Goal: Task Accomplishment & Management: Use online tool/utility

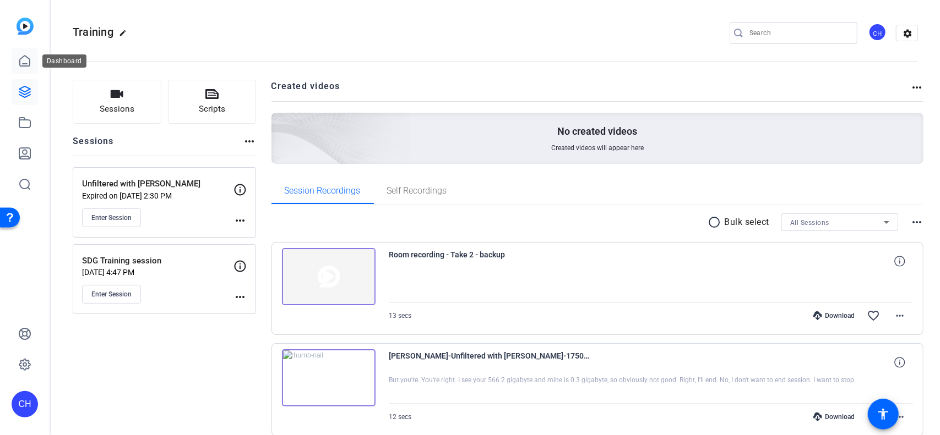
click at [20, 63] on icon at bounding box center [25, 61] width 10 height 10
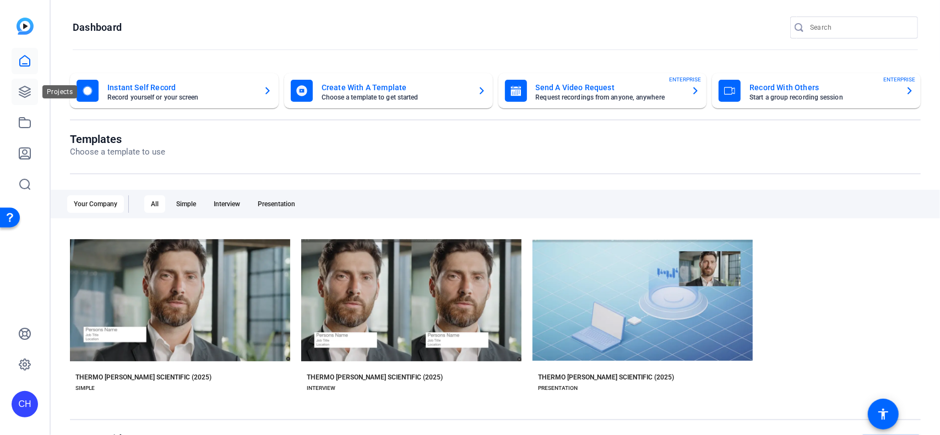
click at [21, 91] on icon at bounding box center [24, 91] width 11 height 11
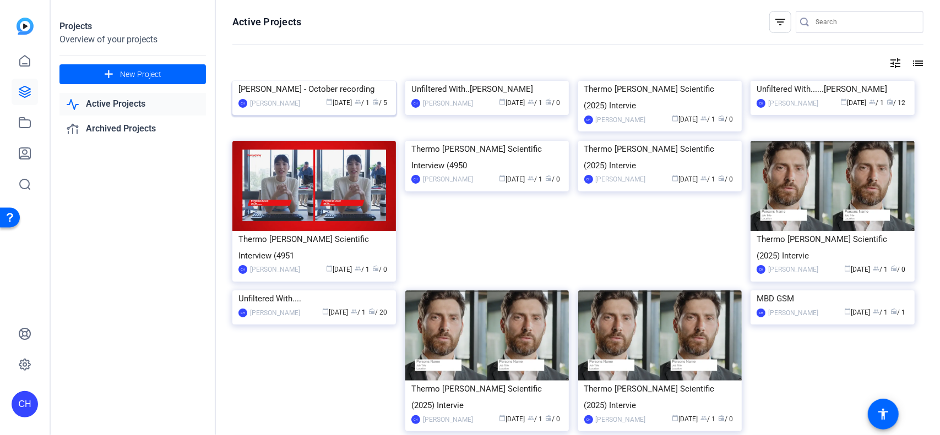
click at [280, 81] on img at bounding box center [314, 81] width 164 height 0
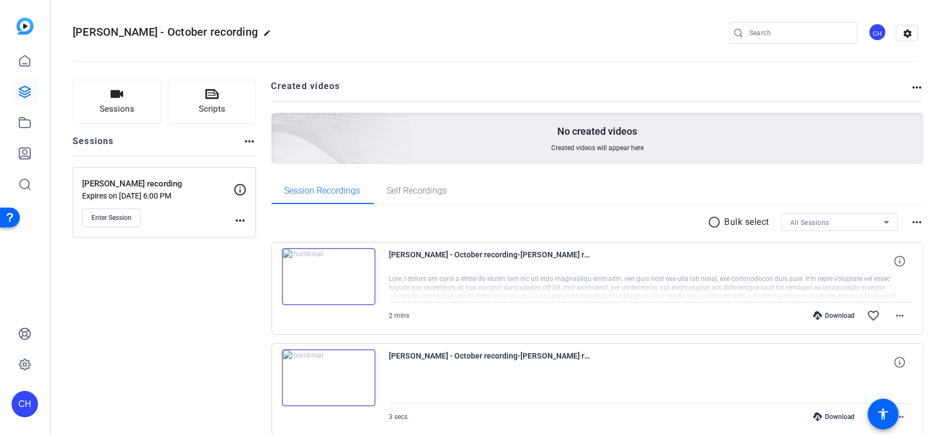
click at [326, 277] on img at bounding box center [329, 276] width 94 height 57
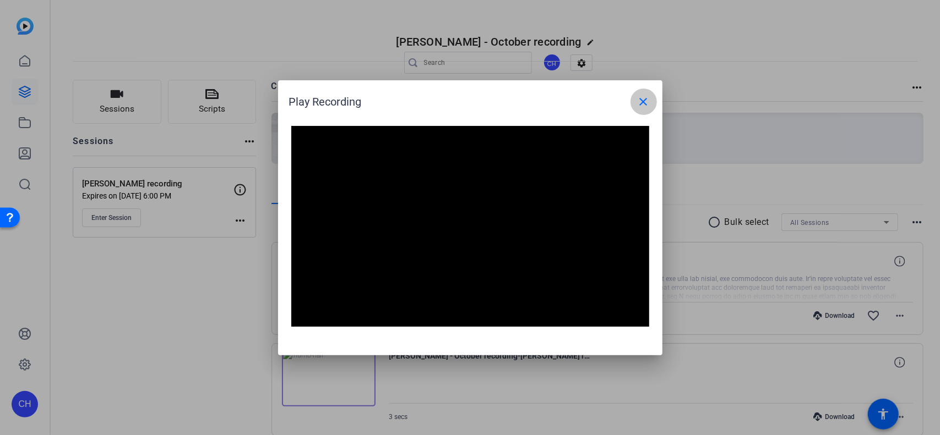
click at [651, 96] on span at bounding box center [643, 102] width 26 height 26
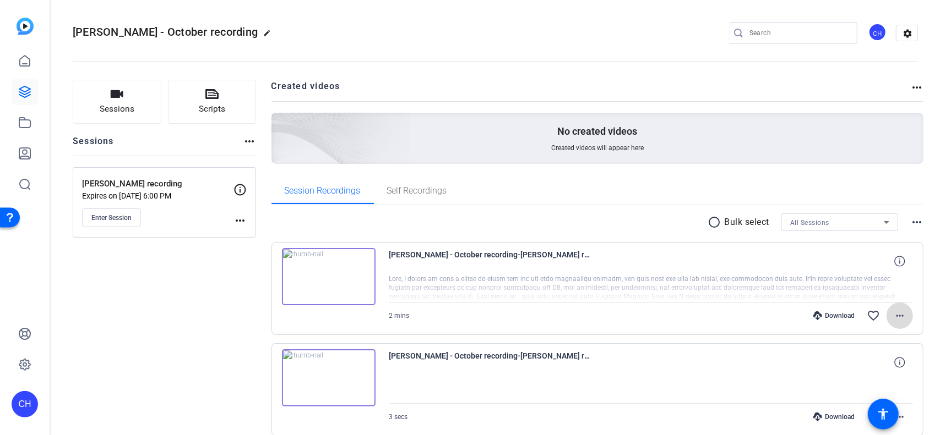
click at [895, 312] on mat-icon "more_horiz" at bounding box center [899, 315] width 13 height 13
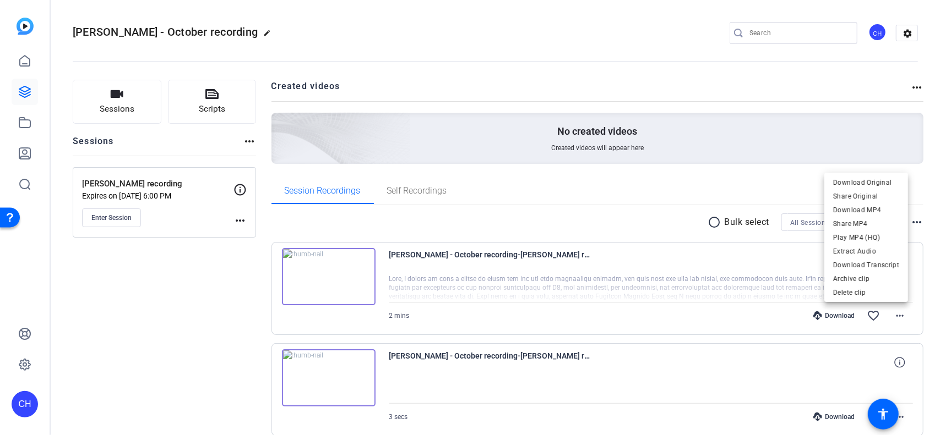
click at [38, 134] on div at bounding box center [470, 217] width 940 height 435
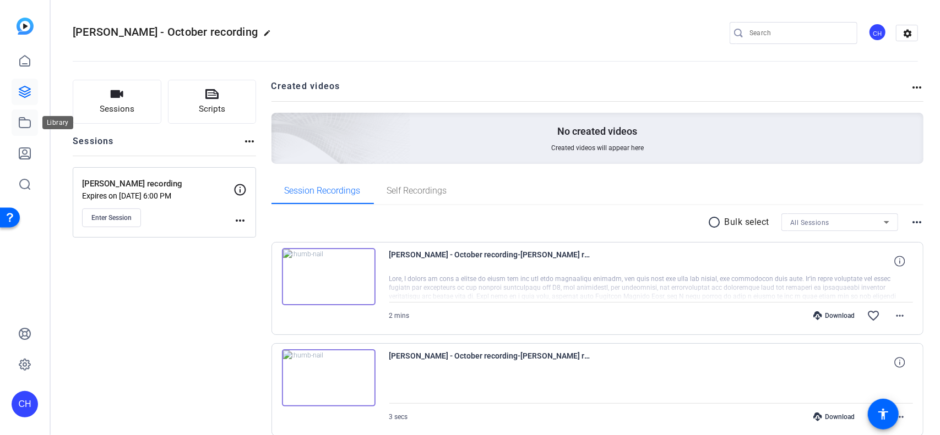
click at [21, 117] on icon at bounding box center [24, 122] width 13 height 13
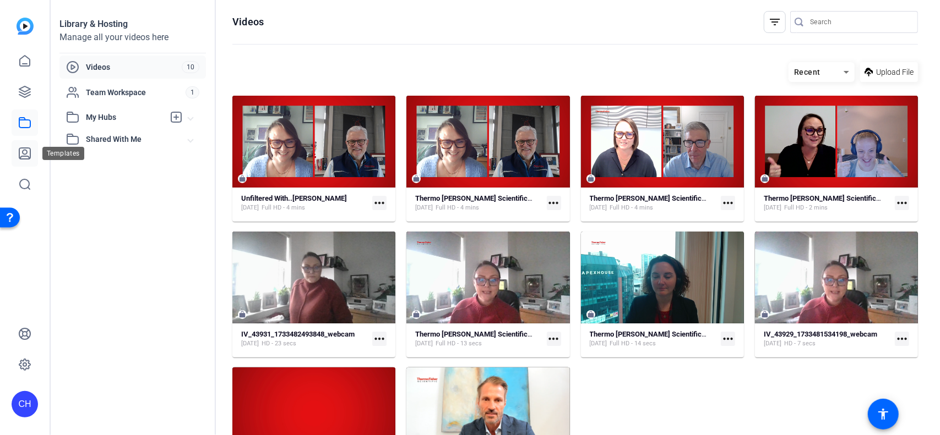
click at [24, 154] on icon at bounding box center [24, 153] width 11 height 11
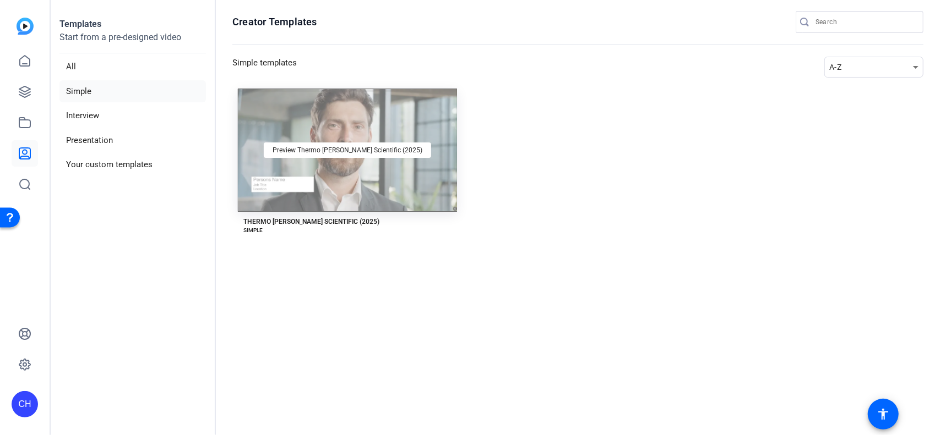
click at [362, 160] on div "Preview Thermo [PERSON_NAME] Scientific (2025)" at bounding box center [347, 150] width 219 height 123
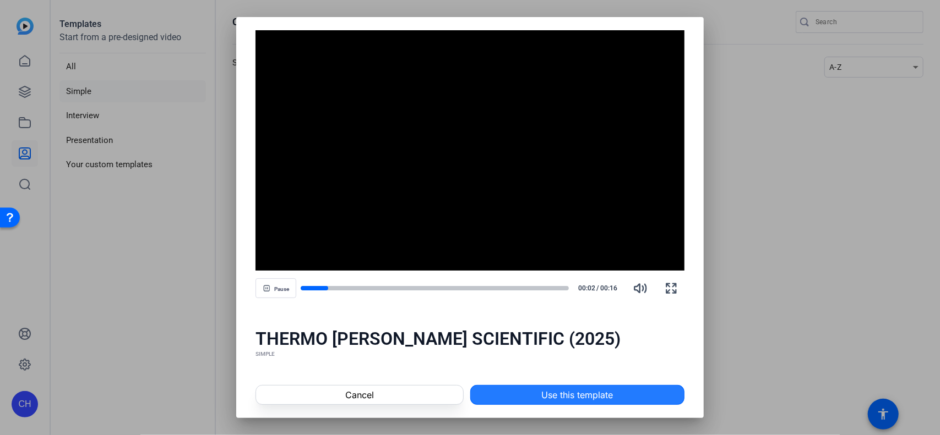
click at [557, 396] on span "Use this template" at bounding box center [577, 395] width 72 height 13
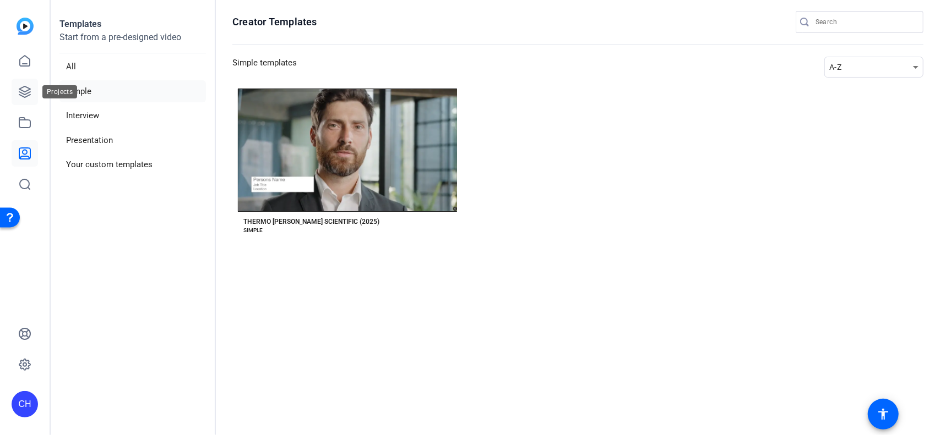
click at [28, 95] on icon at bounding box center [24, 91] width 13 height 13
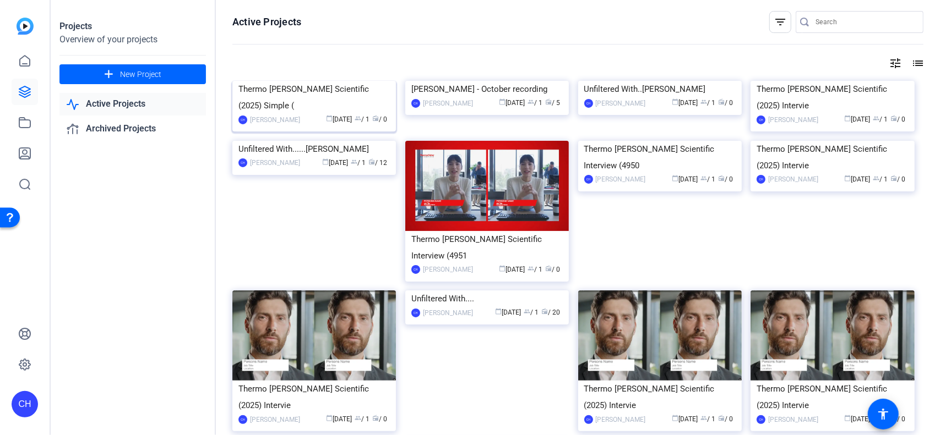
click at [291, 81] on img at bounding box center [314, 81] width 164 height 0
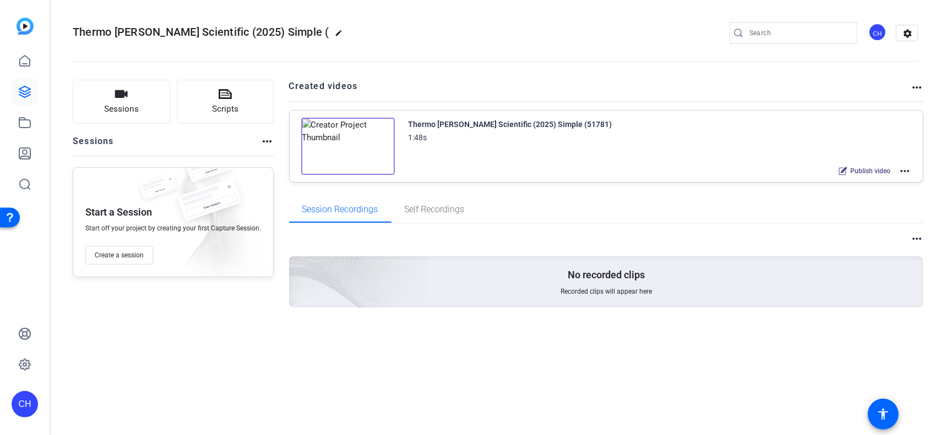
click at [333, 139] on img at bounding box center [348, 146] width 94 height 57
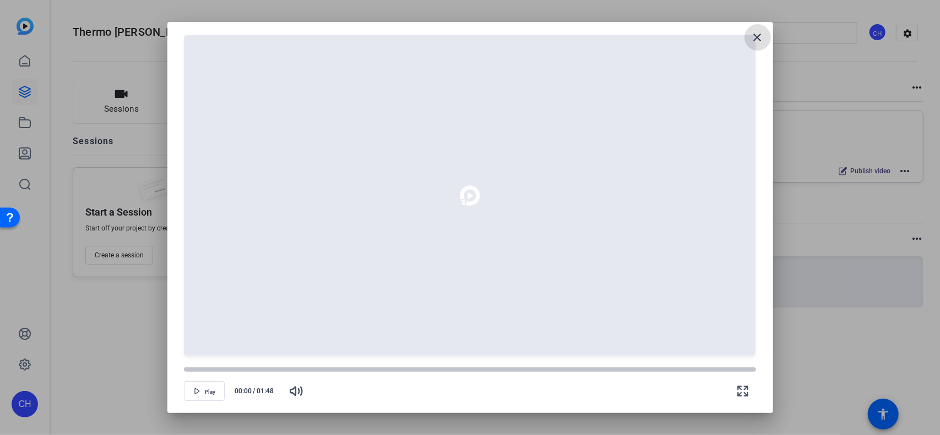
click at [759, 34] on mat-icon "close" at bounding box center [757, 37] width 13 height 13
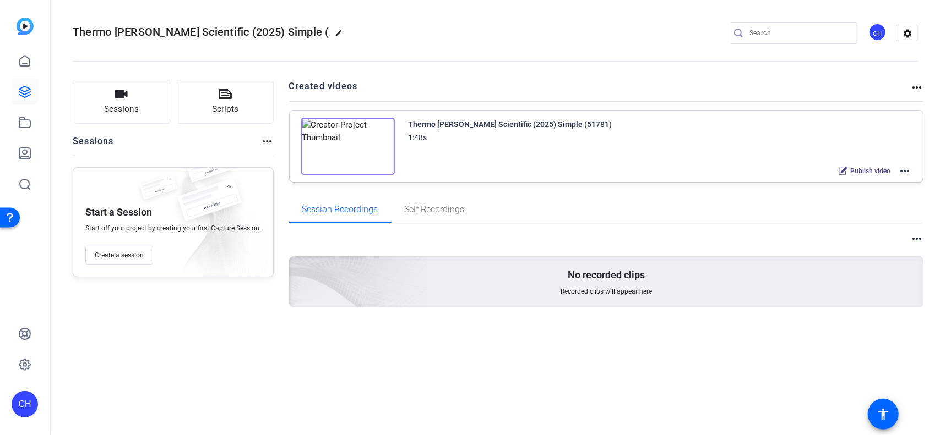
click at [909, 173] on mat-icon "more_horiz" at bounding box center [904, 171] width 13 height 13
click at [860, 184] on span "Edit in Creator" at bounding box center [864, 183] width 77 height 13
click at [910, 170] on mat-icon "more_horiz" at bounding box center [904, 171] width 13 height 13
click at [339, 147] on div at bounding box center [470, 217] width 940 height 435
click at [342, 143] on img at bounding box center [348, 146] width 94 height 57
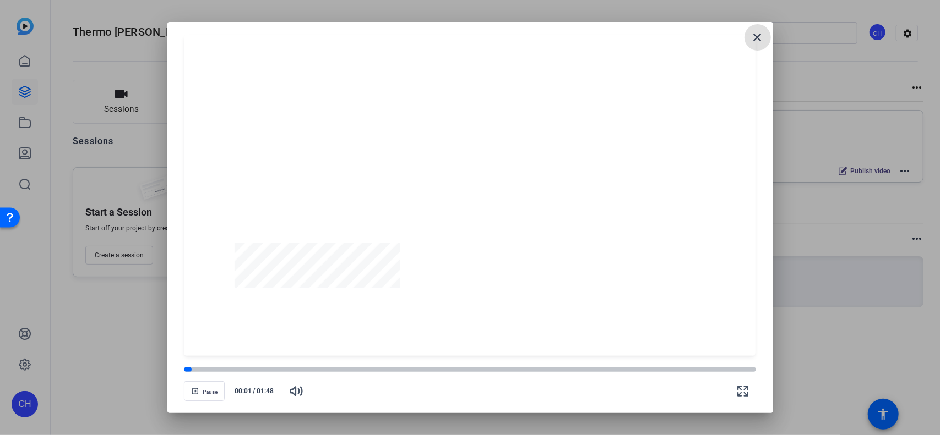
click at [472, 295] on div at bounding box center [469, 196] width 571 height 322
click at [747, 393] on icon "button" at bounding box center [742, 391] width 9 height 9
click at [756, 36] on mat-icon "close" at bounding box center [757, 37] width 13 height 13
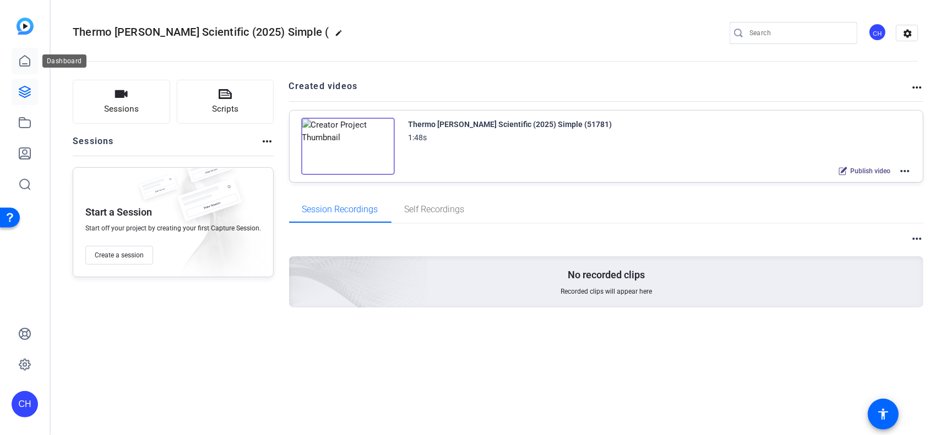
click at [34, 60] on link at bounding box center [25, 61] width 26 height 26
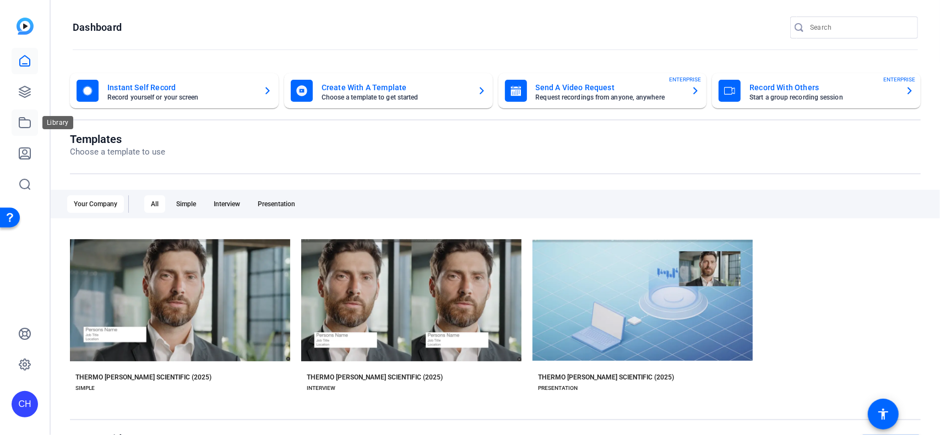
click at [29, 128] on icon at bounding box center [24, 122] width 13 height 13
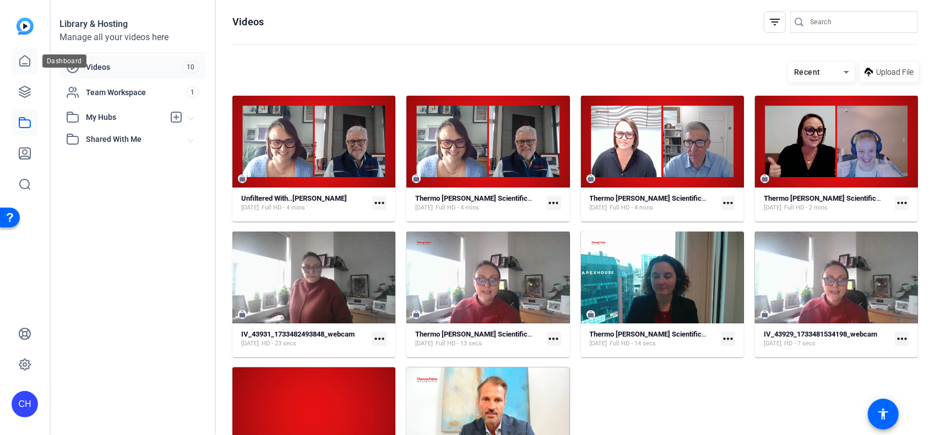
click at [25, 65] on icon at bounding box center [24, 61] width 13 height 13
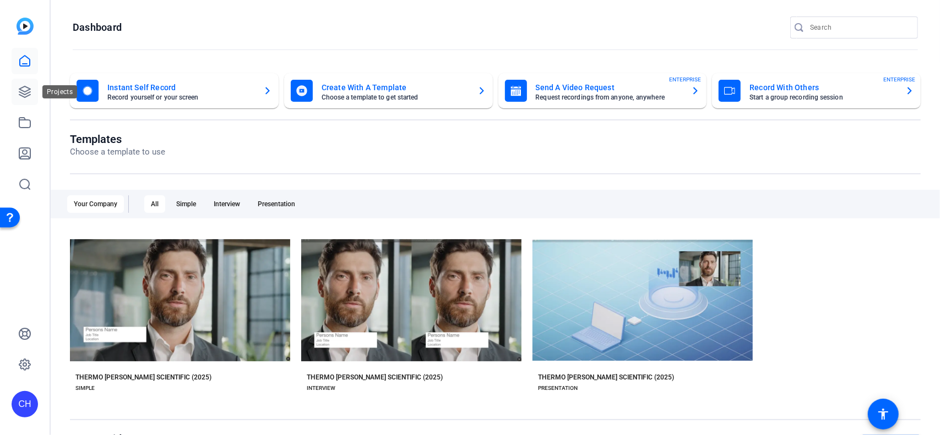
click at [24, 99] on link at bounding box center [25, 92] width 26 height 26
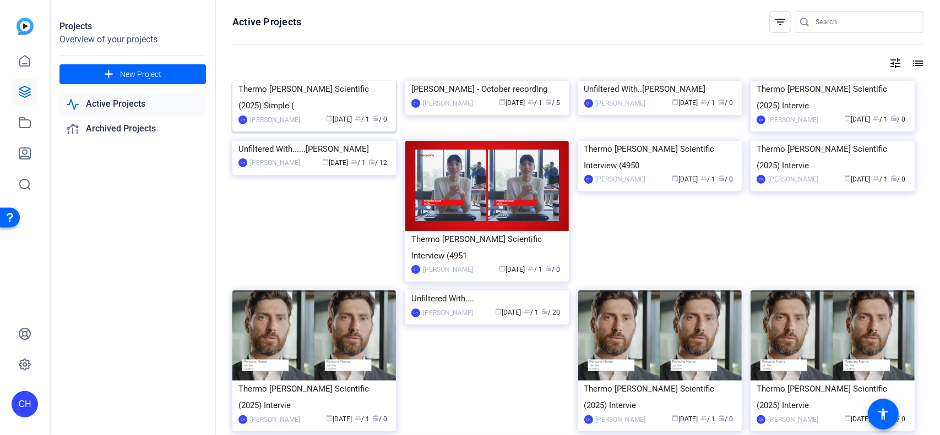
click at [288, 81] on img at bounding box center [314, 81] width 164 height 0
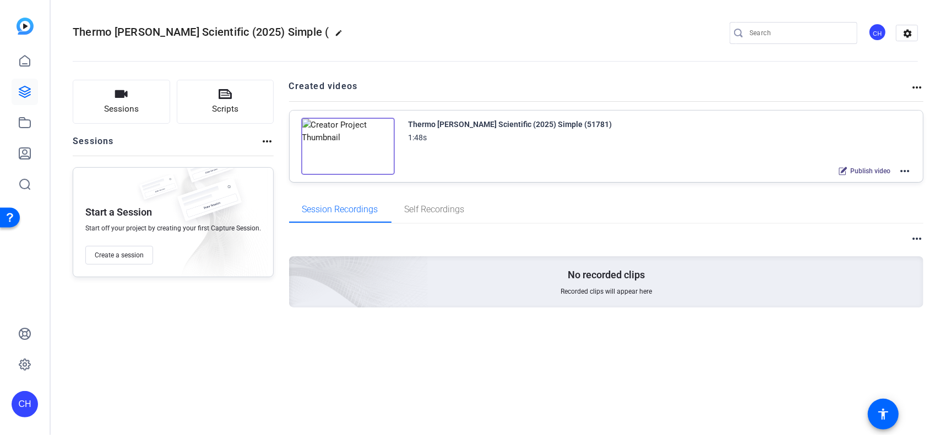
click at [905, 169] on mat-icon "more_horiz" at bounding box center [904, 171] width 13 height 13
click at [347, 143] on div at bounding box center [470, 217] width 940 height 435
click at [344, 148] on img at bounding box center [348, 146] width 94 height 57
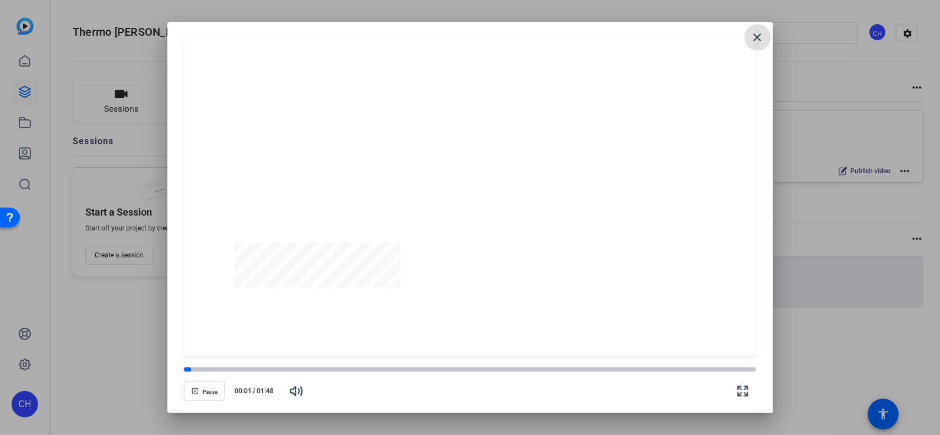
click at [458, 248] on div at bounding box center [469, 196] width 571 height 322
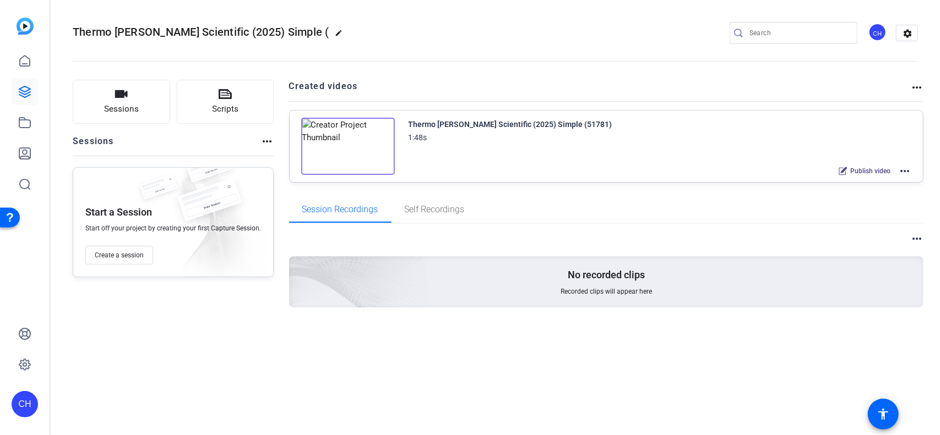
click at [350, 146] on img at bounding box center [348, 146] width 94 height 57
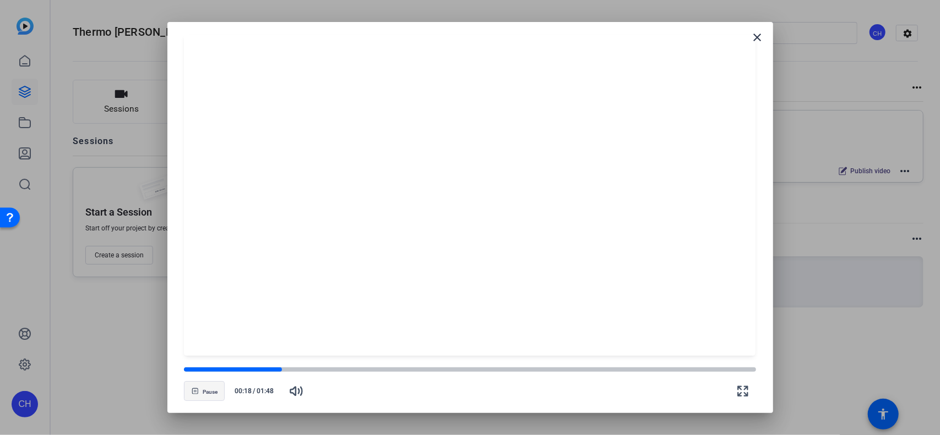
click at [205, 391] on span "Pause" at bounding box center [210, 392] width 15 height 7
